Goal: Task Accomplishment & Management: Use online tool/utility

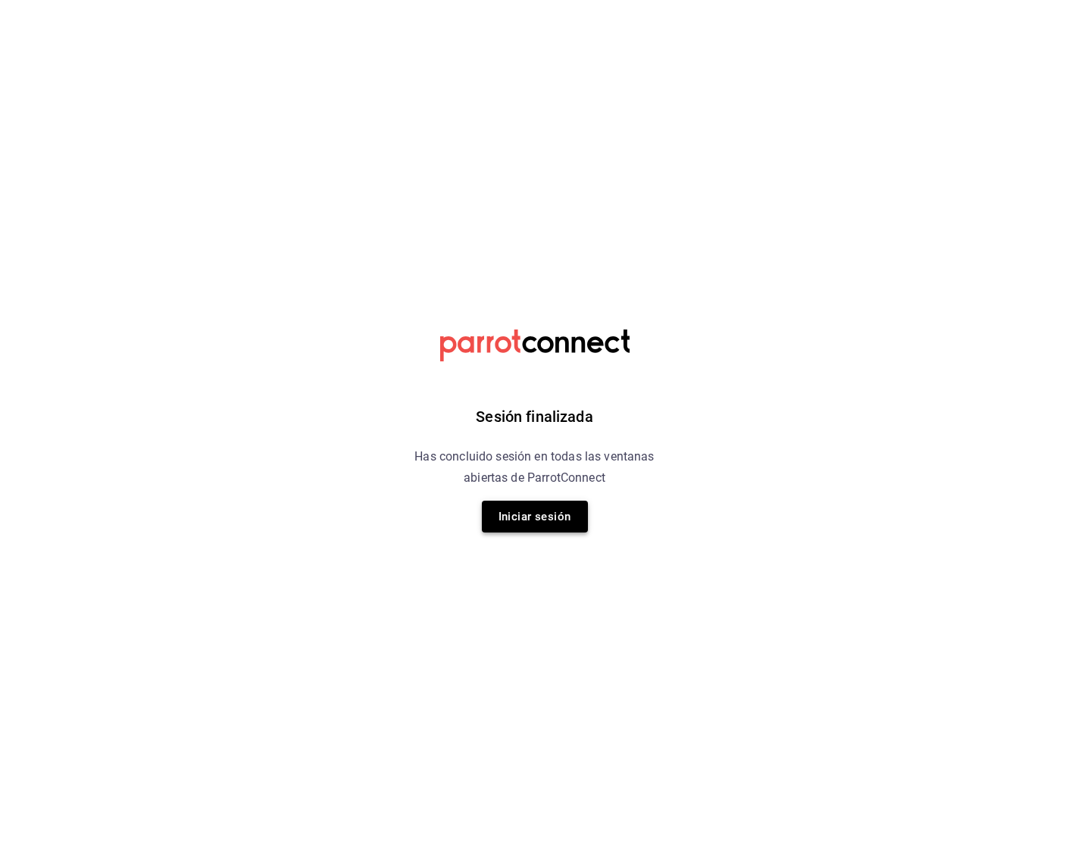
click at [564, 519] on button "Iniciar sesión" at bounding box center [535, 517] width 106 height 32
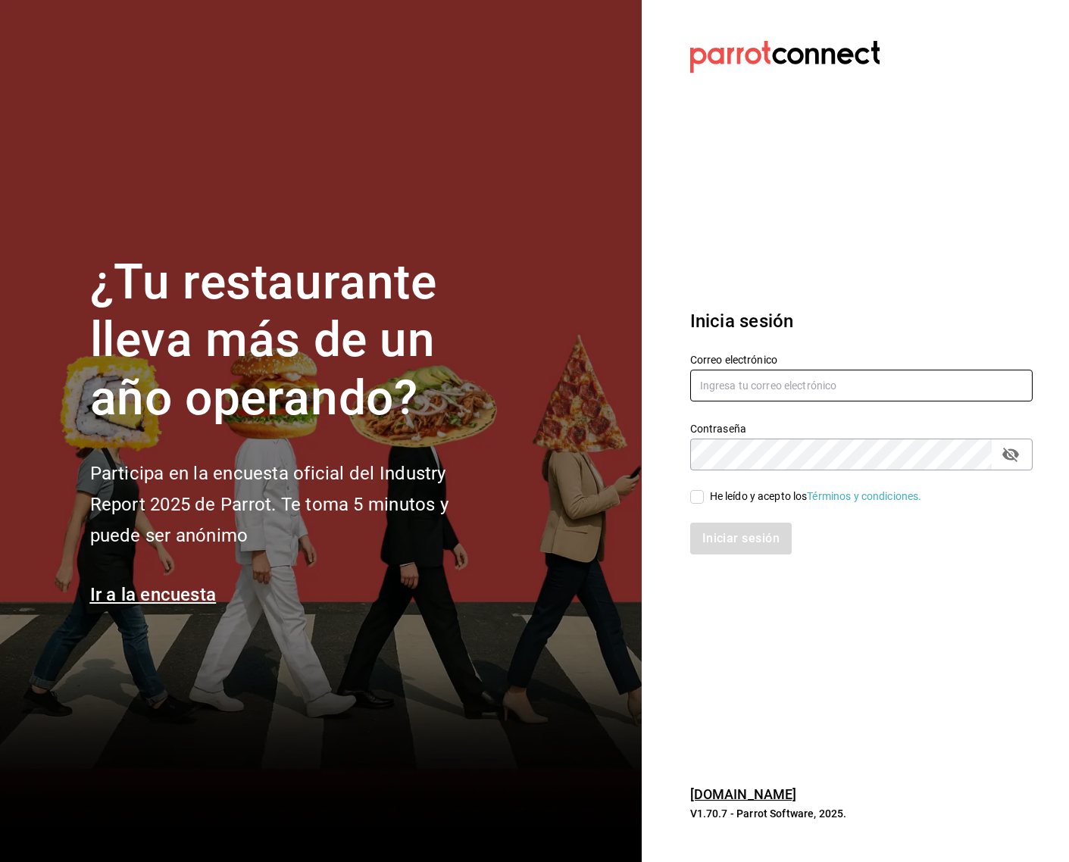
type input "[PERSON_NAME][EMAIL_ADDRESS][DOMAIN_NAME]"
click at [693, 498] on input "He leído y acepto los Términos y condiciones." at bounding box center [697, 497] width 14 height 14
checkbox input "true"
click at [1020, 459] on button "passwordField" at bounding box center [1011, 455] width 26 height 26
click at [739, 536] on button "Iniciar sesión" at bounding box center [741, 539] width 103 height 32
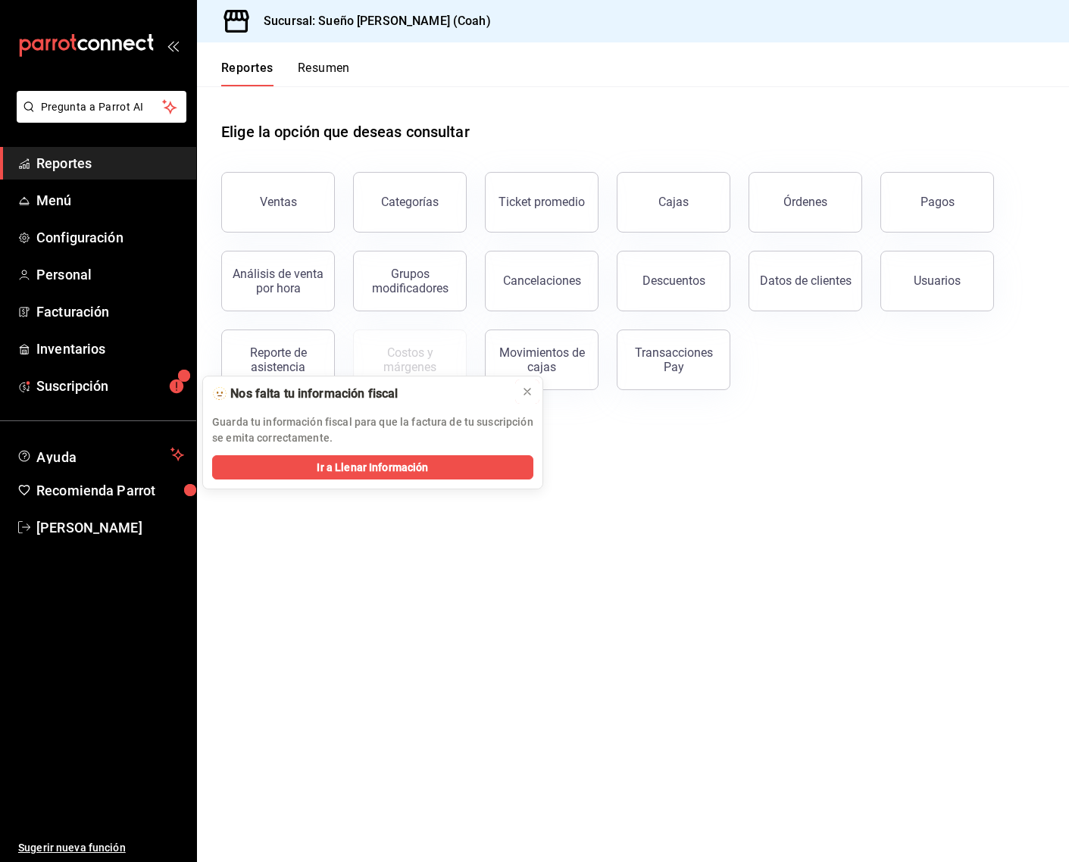
click at [523, 391] on icon at bounding box center [527, 392] width 12 height 12
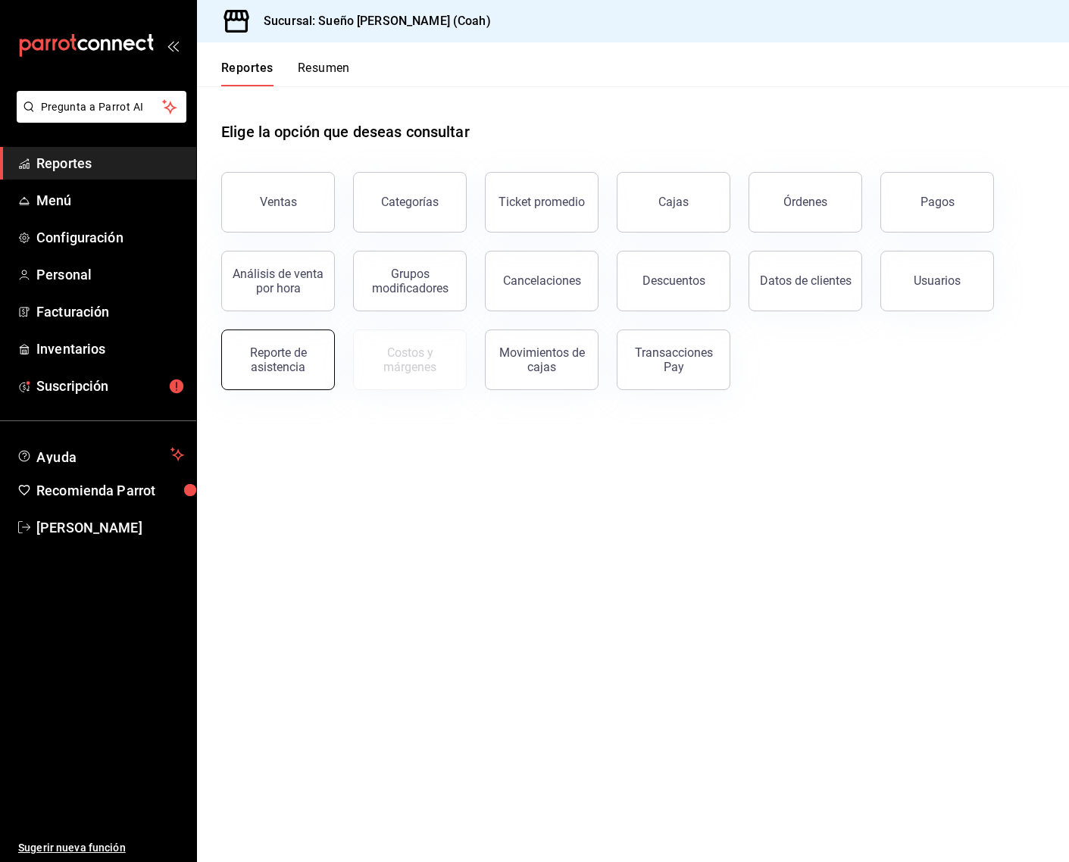
click at [273, 361] on div "Reporte de asistencia" at bounding box center [278, 359] width 94 height 29
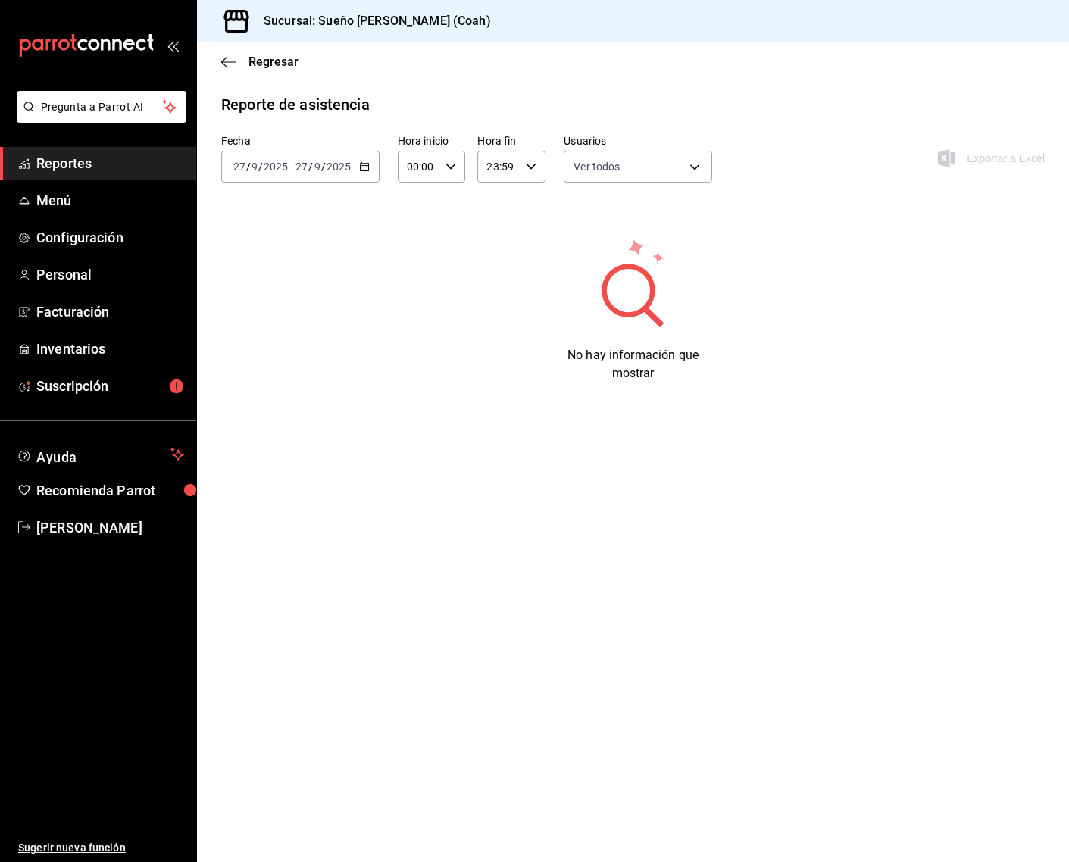
click at [363, 173] on div "[DATE] [DATE] - [DATE] [DATE]" at bounding box center [300, 167] width 158 height 32
click at [306, 322] on span "Mes actual" at bounding box center [292, 315] width 117 height 16
